Goal: Navigation & Orientation: Find specific page/section

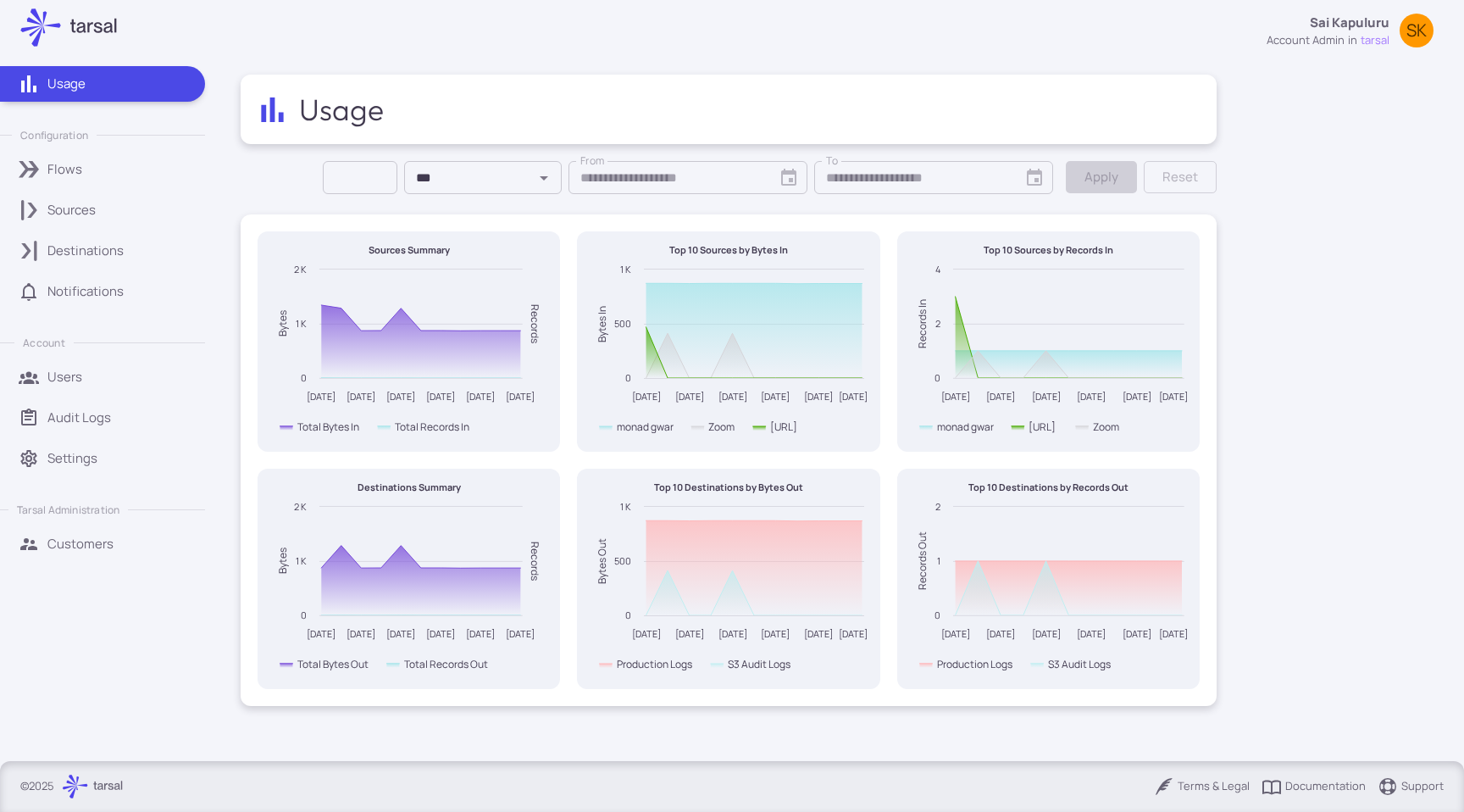
click at [96, 201] on div "Sources" at bounding box center [120, 210] width 146 height 19
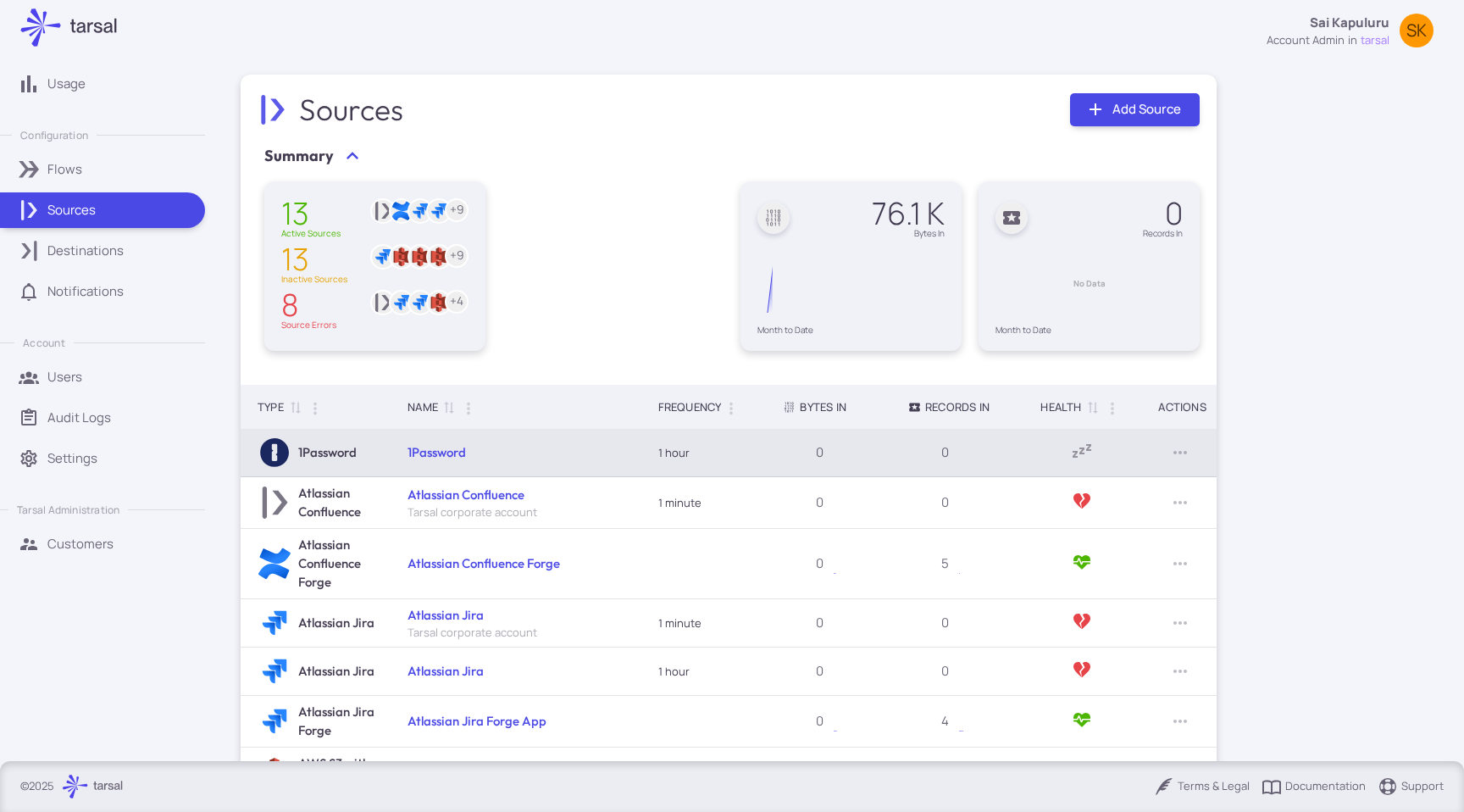
scroll to position [11, 0]
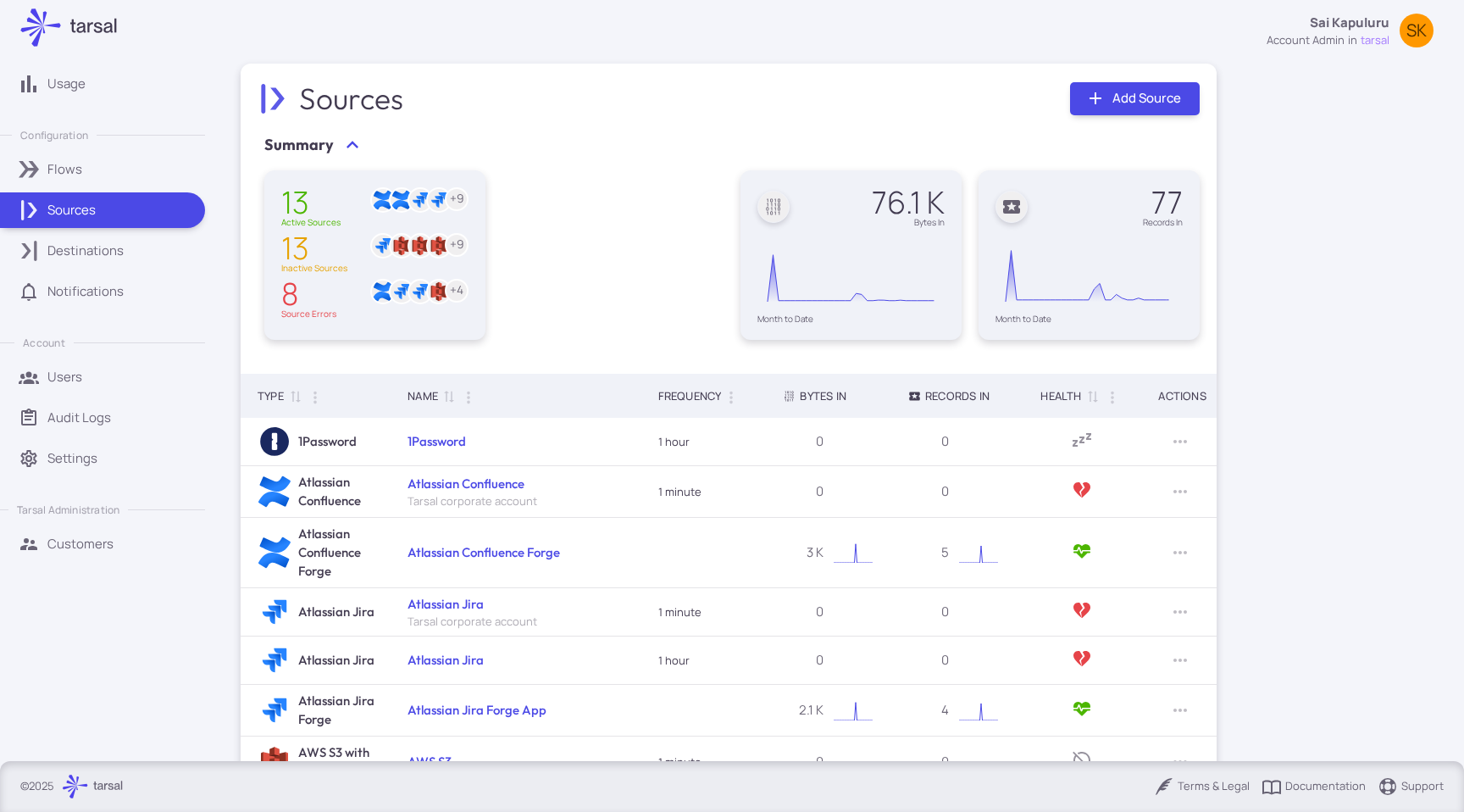
click at [69, 535] on p "Customers" at bounding box center [80, 545] width 66 height 19
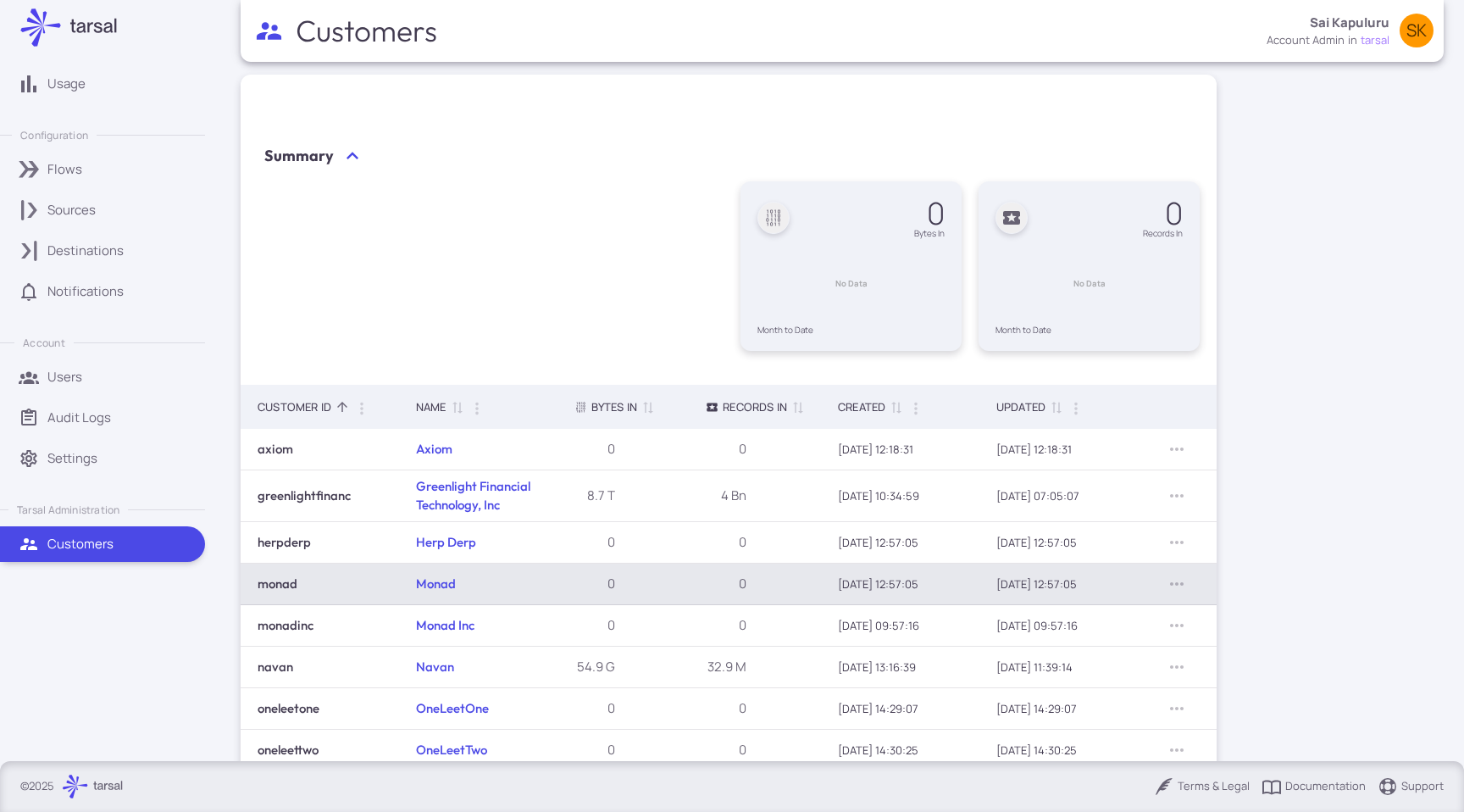
scroll to position [161, 0]
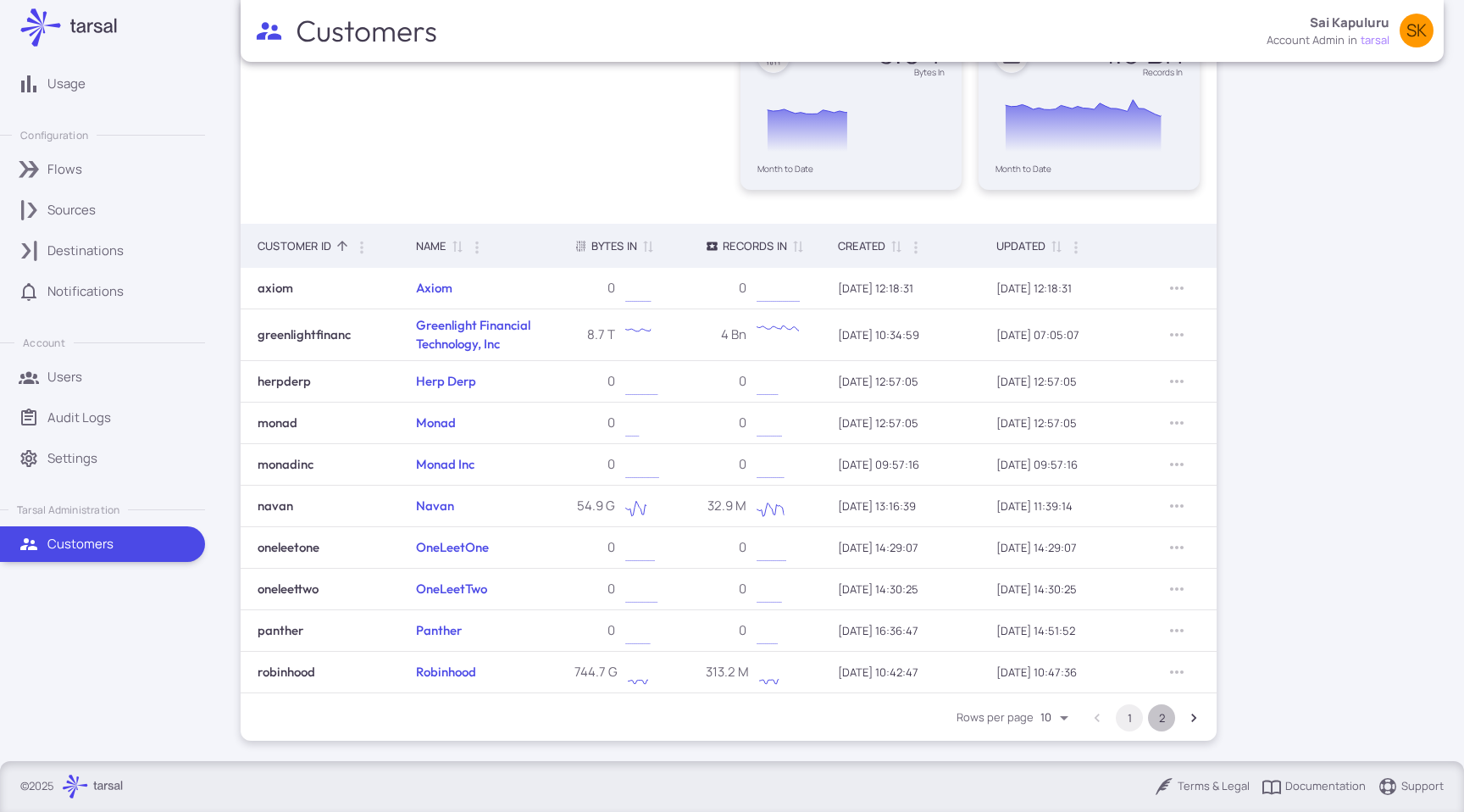
click at [1164, 722] on button "2" at bounding box center [1161, 718] width 27 height 27
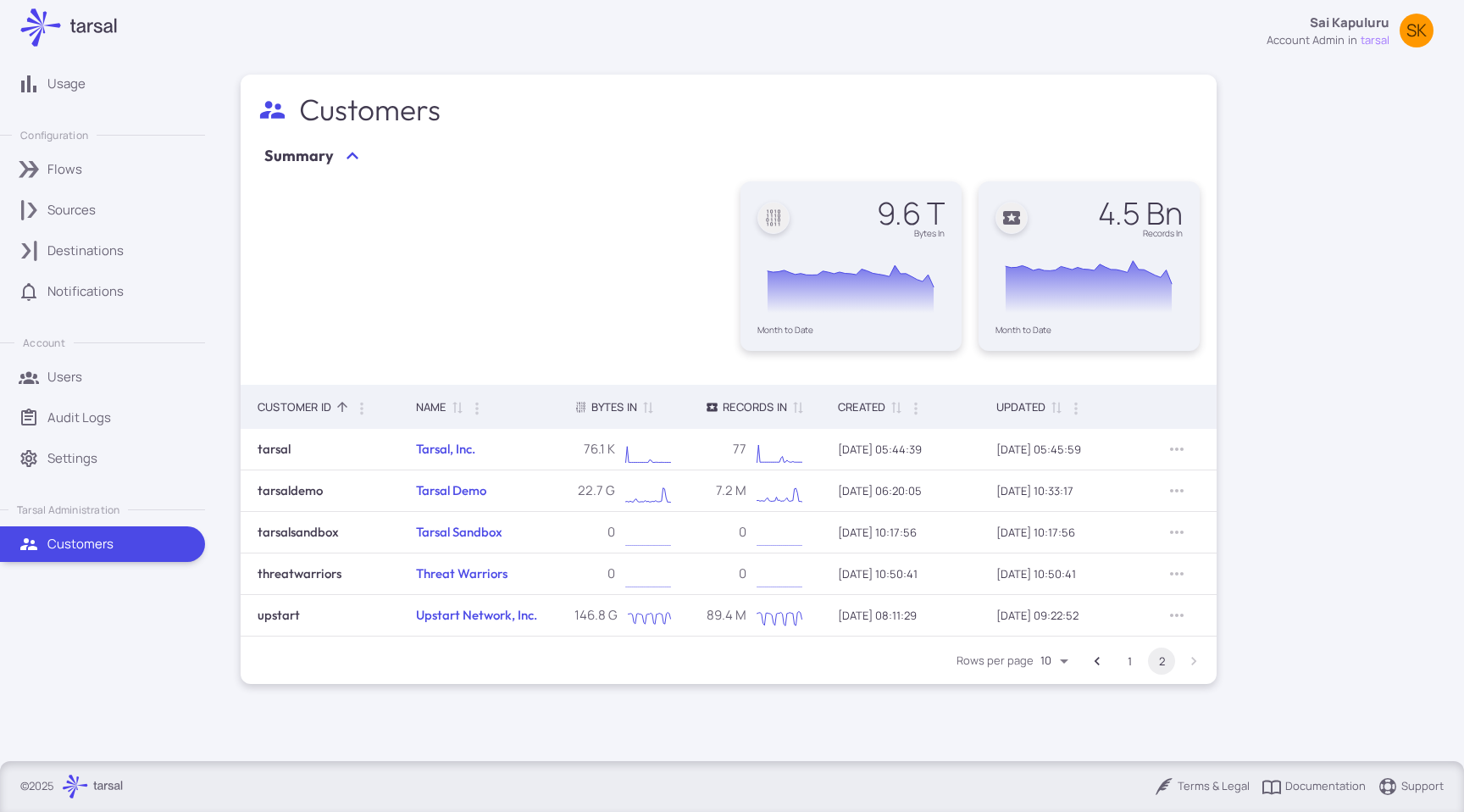
click at [1126, 660] on button "1" at bounding box center [1129, 661] width 27 height 27
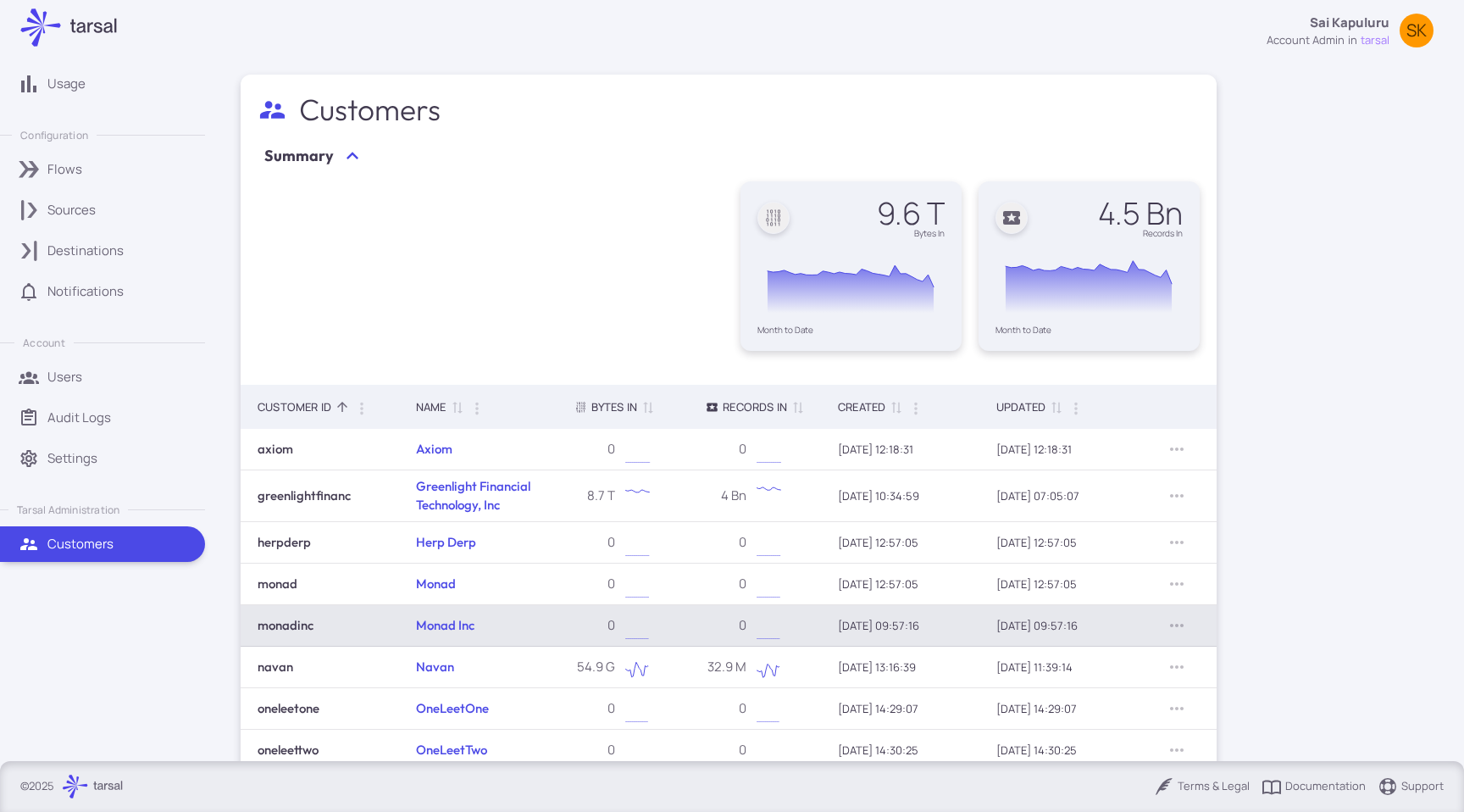
scroll to position [161, 0]
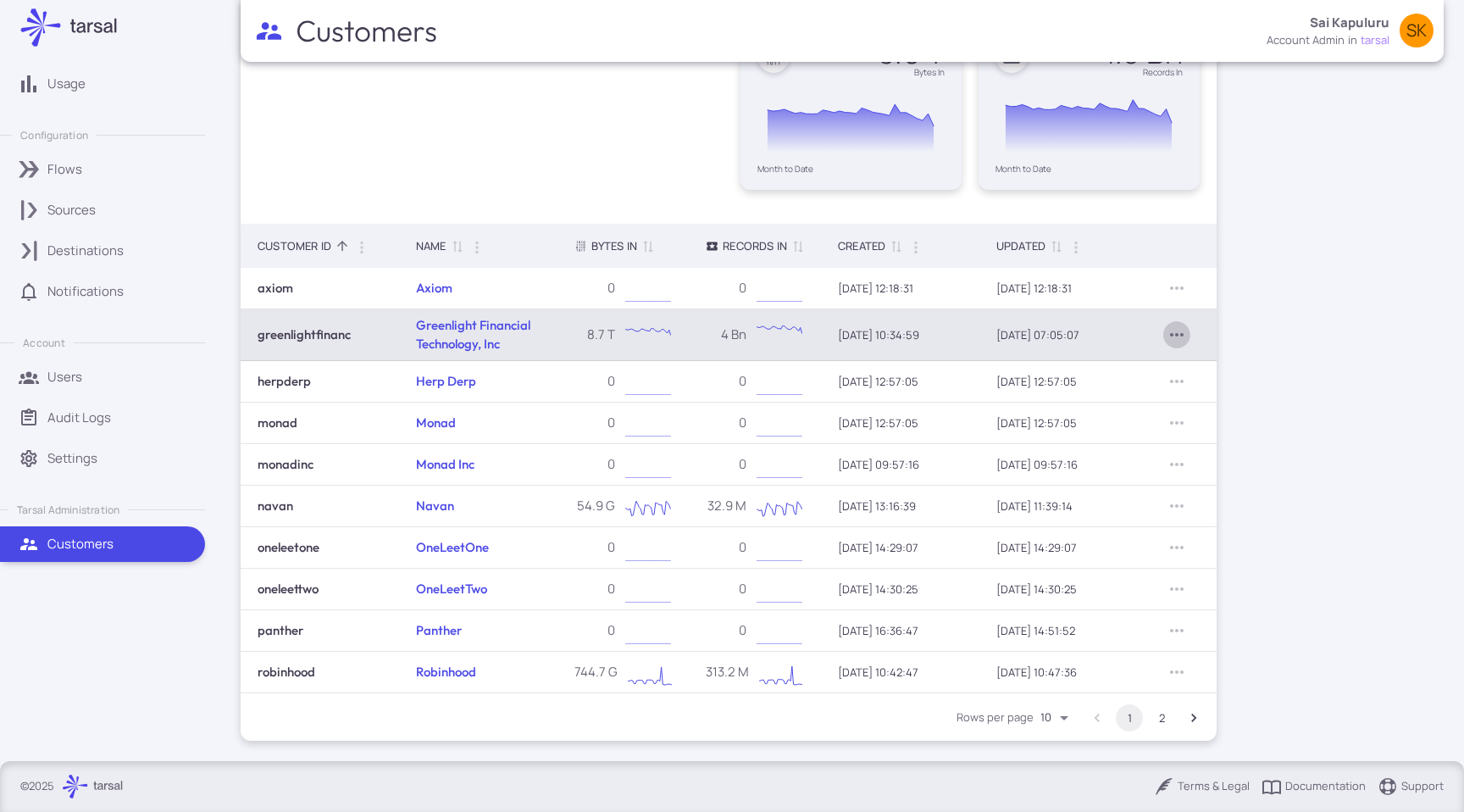
click at [1177, 333] on icon "Row Actions" at bounding box center [1177, 335] width 13 height 4
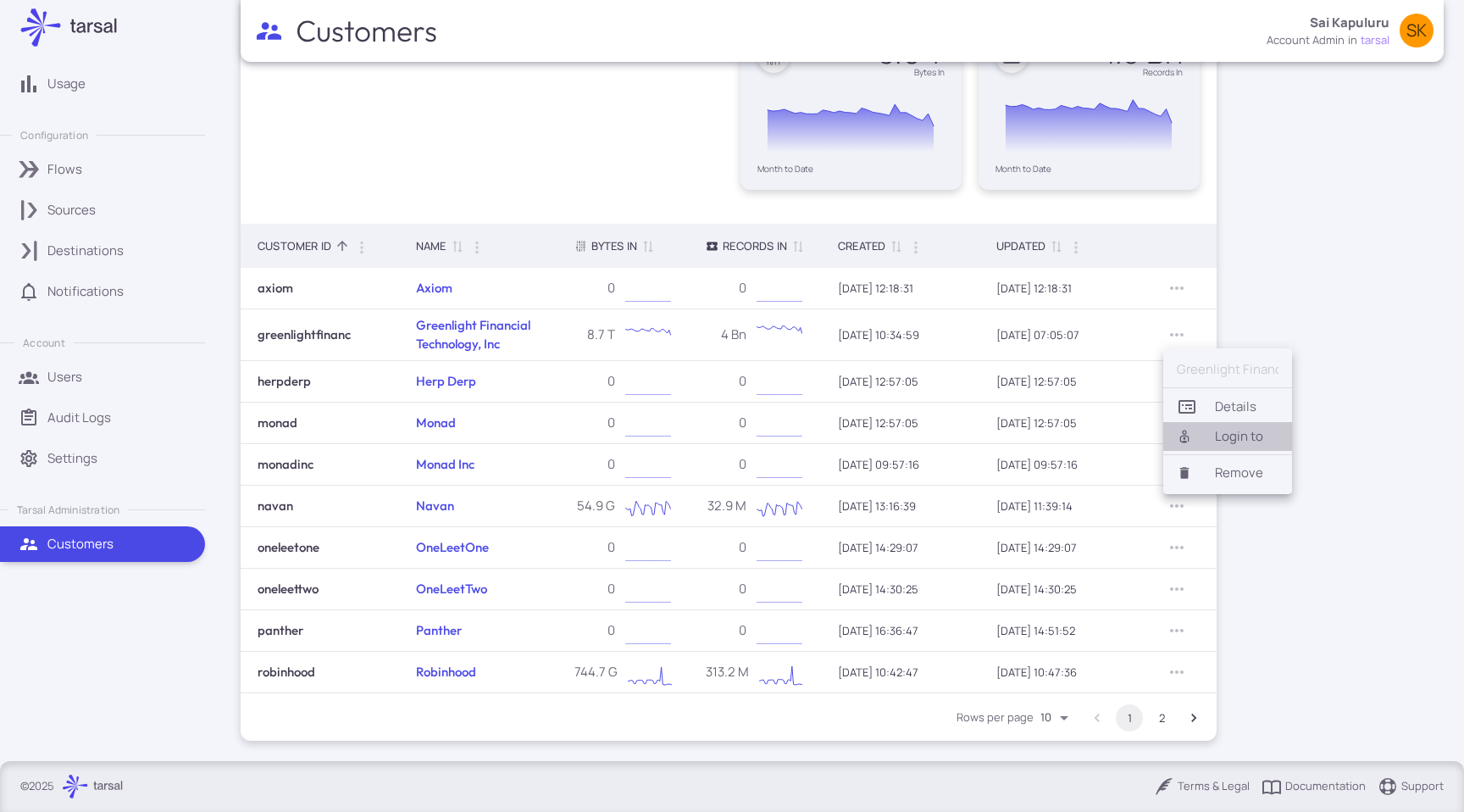
click at [1238, 441] on li "Login to" at bounding box center [1227, 436] width 129 height 29
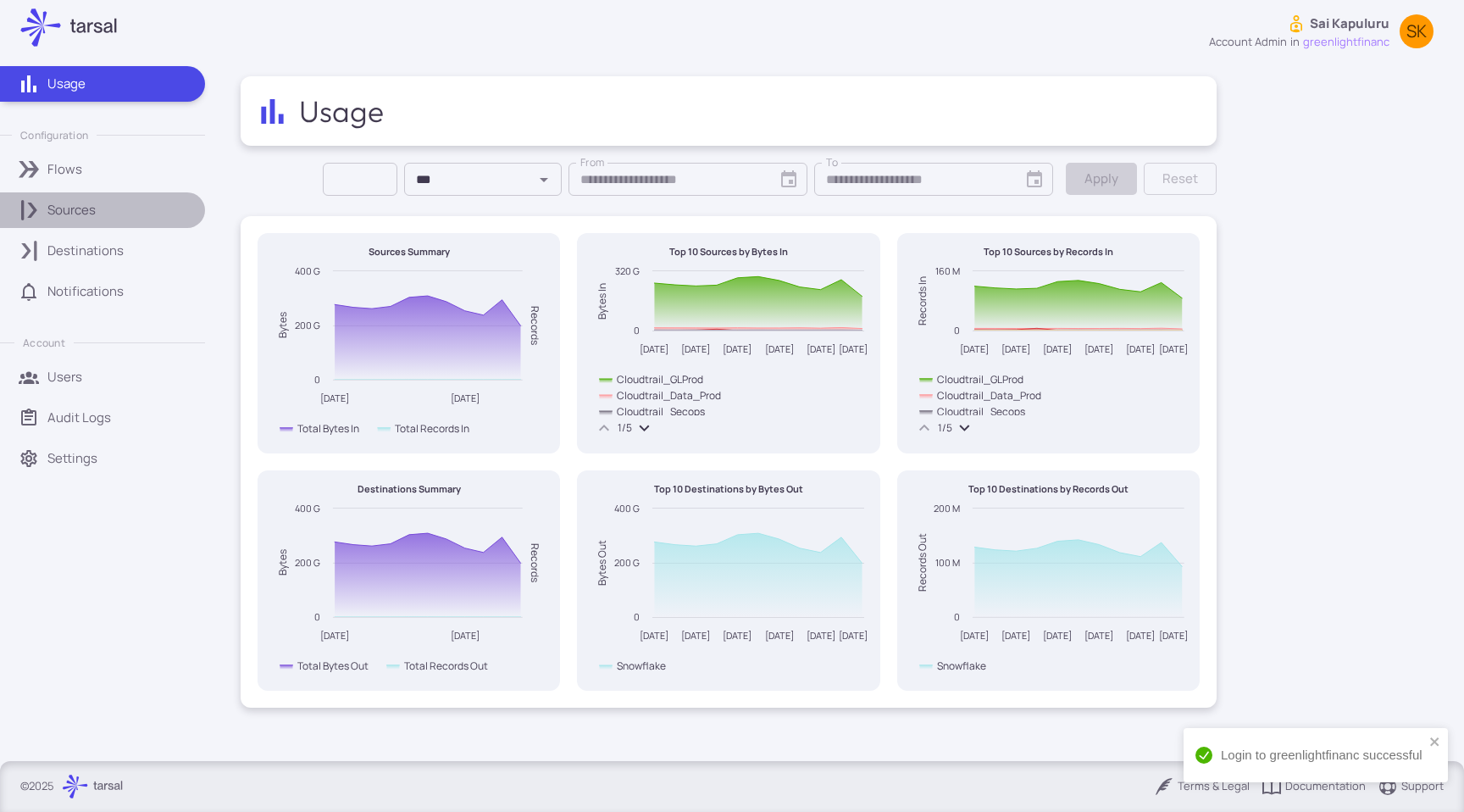
click at [107, 199] on link "Sources" at bounding box center [102, 209] width 205 height 35
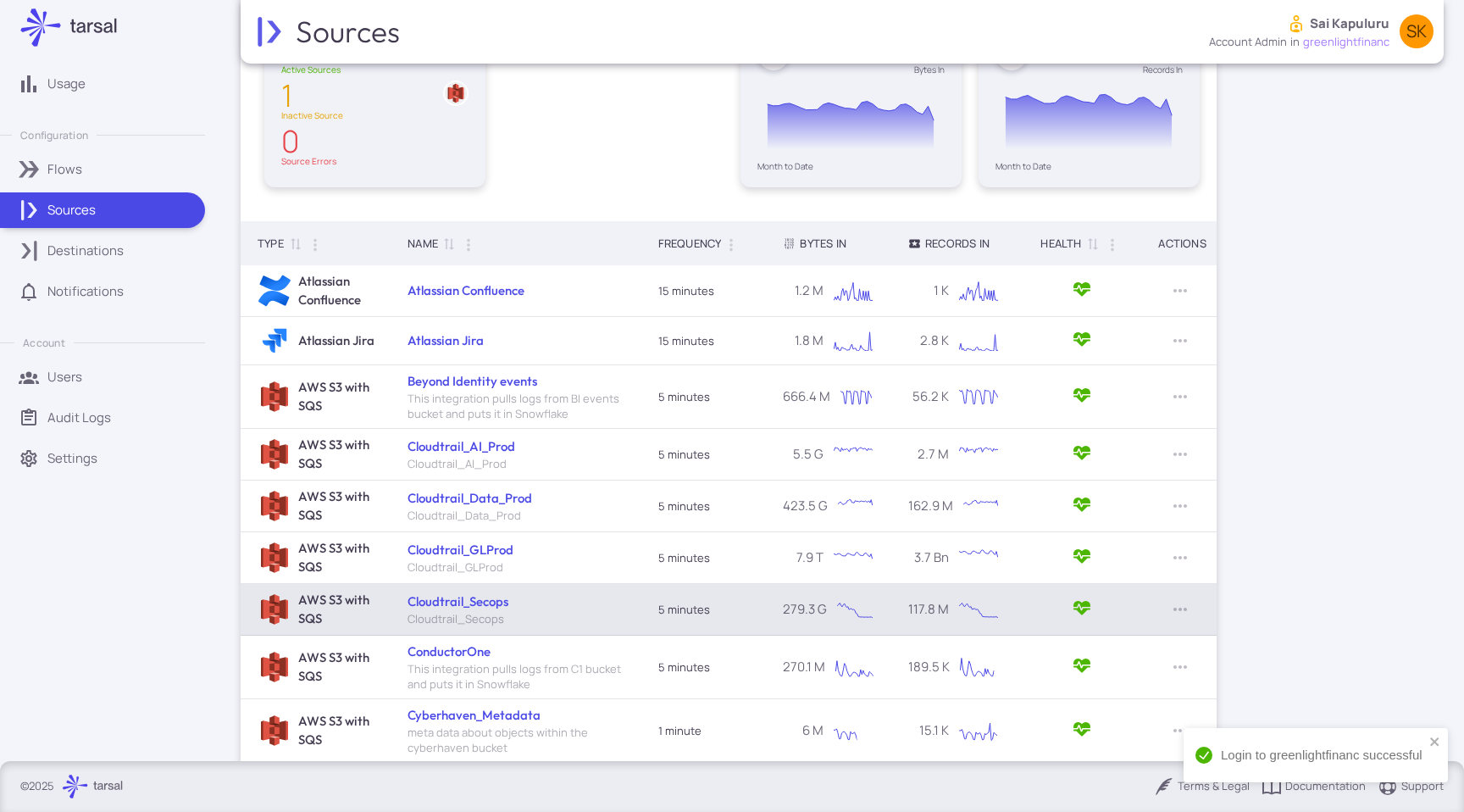
scroll to position [287, 0]
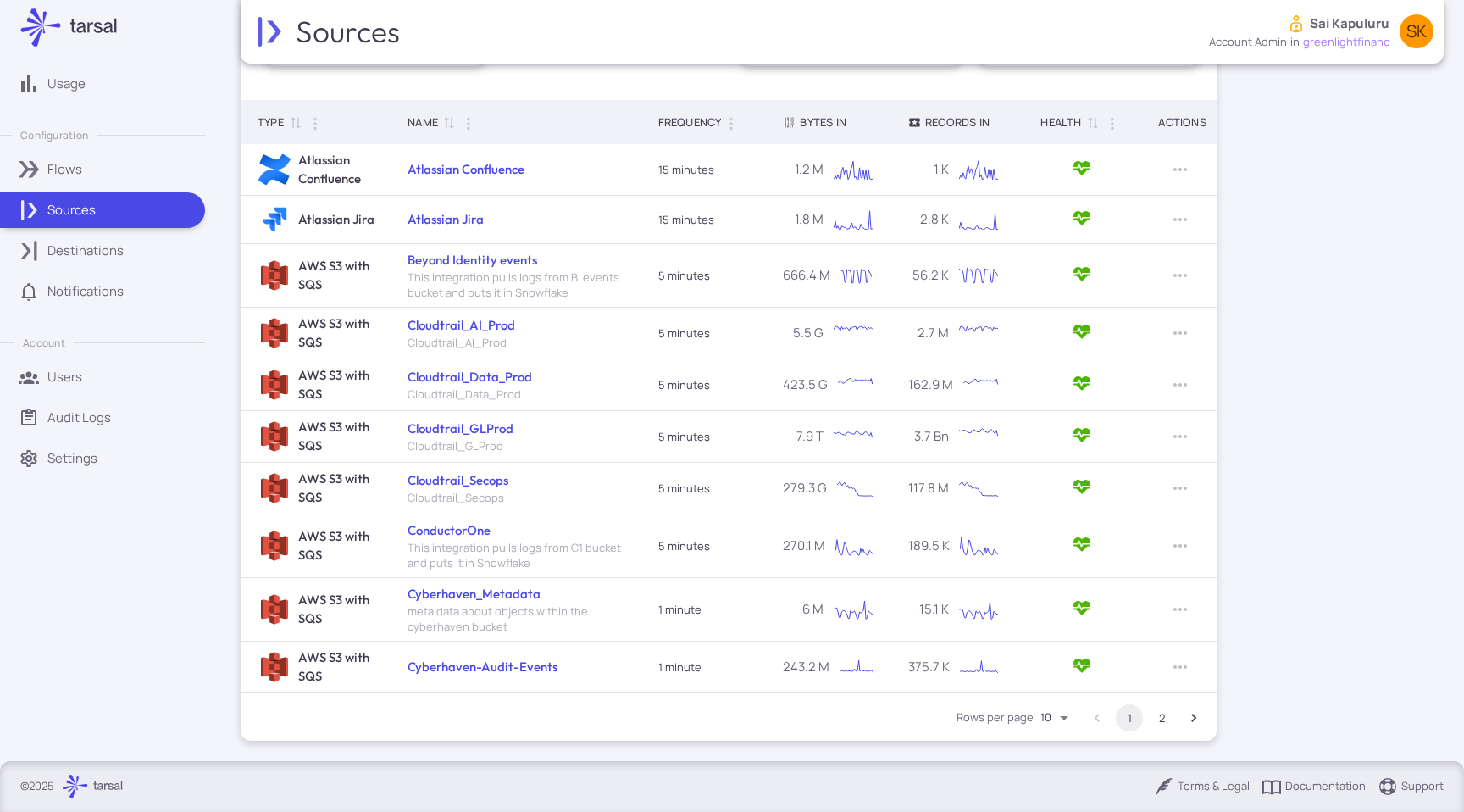
click at [1172, 717] on button "2" at bounding box center [1161, 718] width 27 height 27
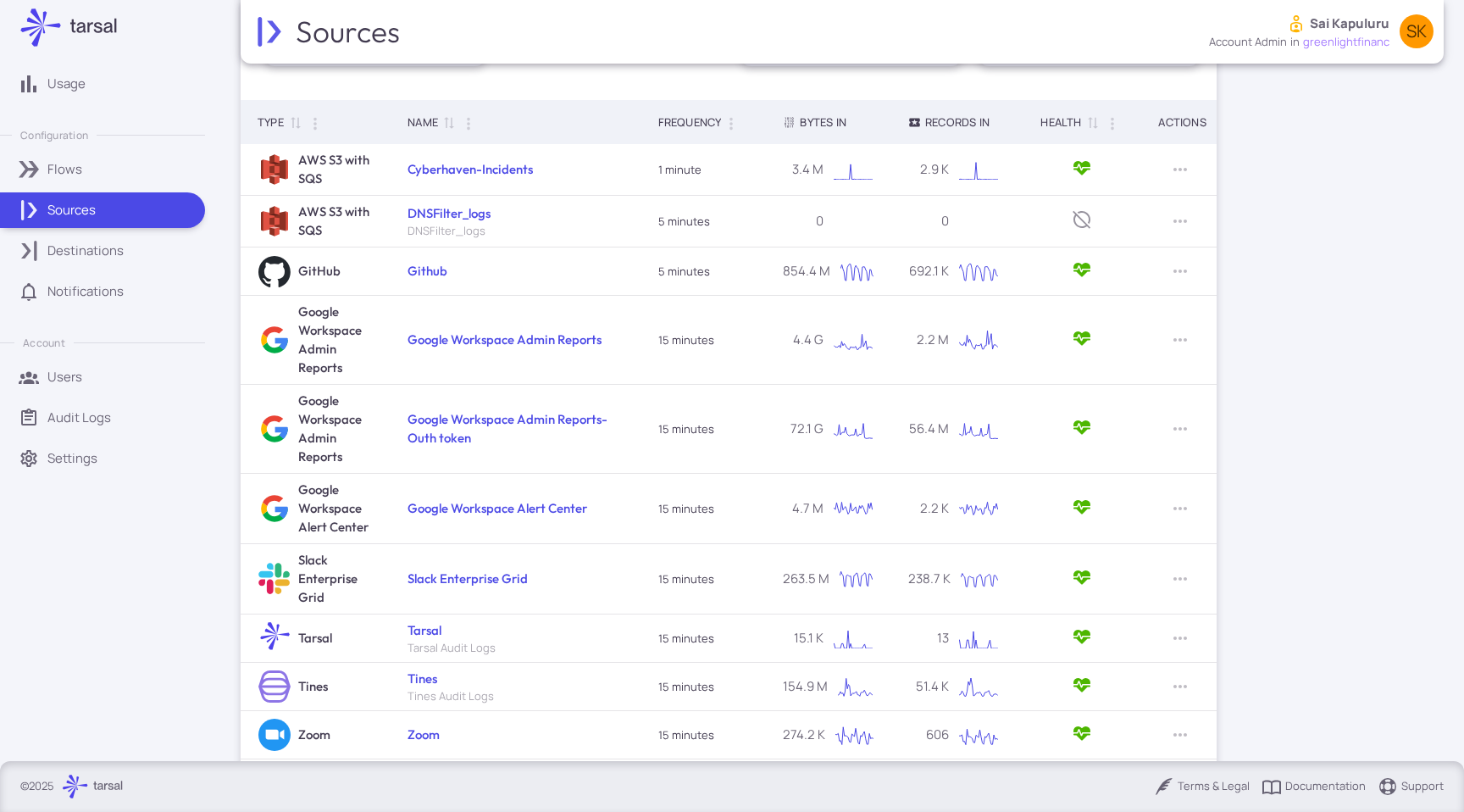
scroll to position [308, 0]
